Goal: Communication & Community: Answer question/provide support

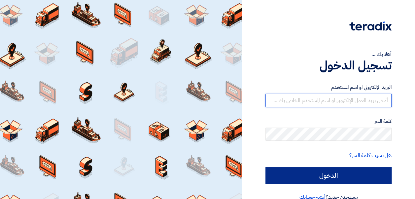
type input "[PERSON_NAME][EMAIL_ADDRESS][DATE][DOMAIN_NAME]"
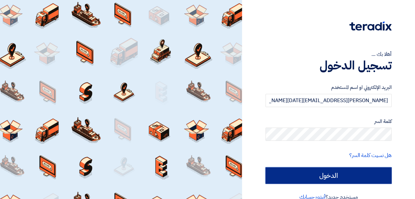
click at [326, 173] on input "الدخول" at bounding box center [328, 175] width 126 height 17
type input "Sign in"
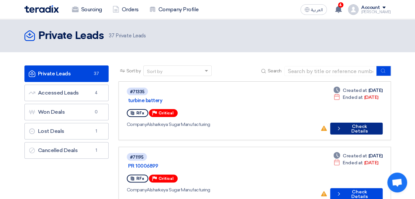
click at [360, 122] on button "Check details Check Details" at bounding box center [356, 128] width 52 height 12
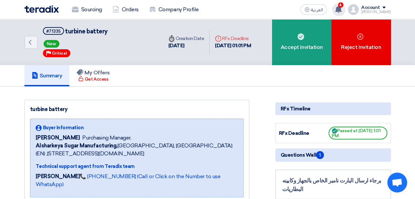
click at [342, 8] on use at bounding box center [338, 9] width 7 height 7
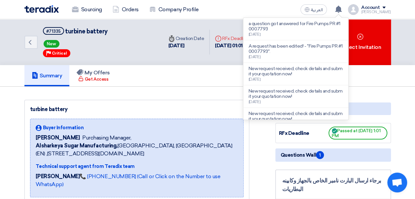
click at [302, 25] on p "a question got answered for Fire Pumps PR #10007793" at bounding box center [296, 26] width 94 height 11
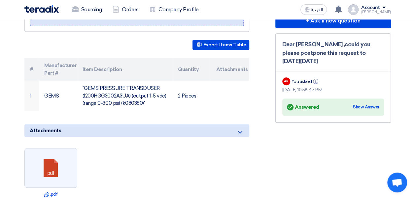
scroll to position [178, 0]
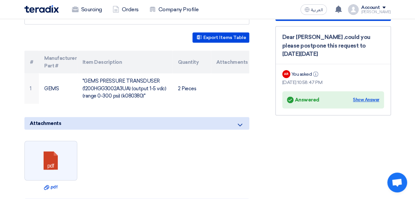
click at [370, 98] on div "Show Answer" at bounding box center [366, 99] width 26 height 7
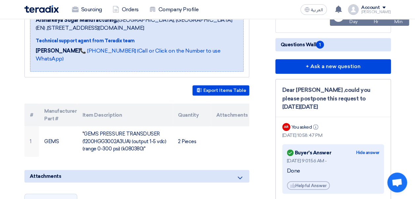
scroll to position [129, 0]
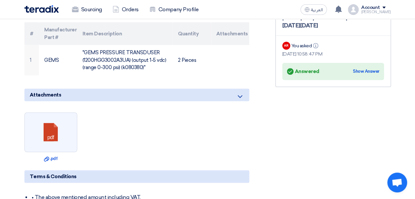
scroll to position [211, 0]
